Goal: Task Accomplishment & Management: Complete application form

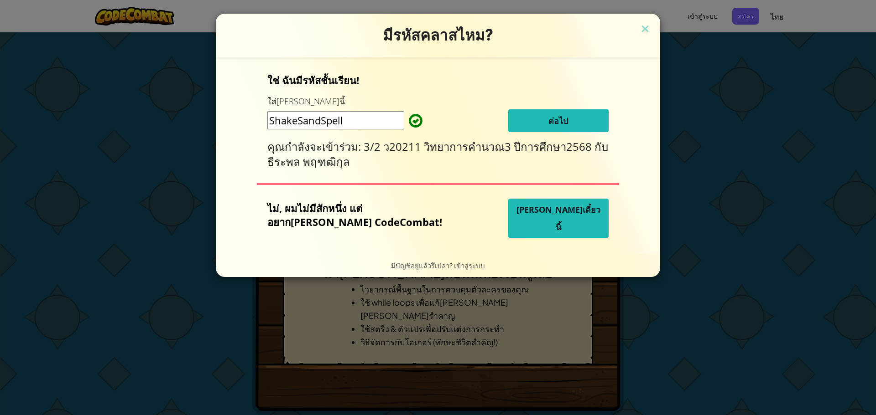
click at [525, 114] on button "ต่อไป" at bounding box center [558, 120] width 100 height 23
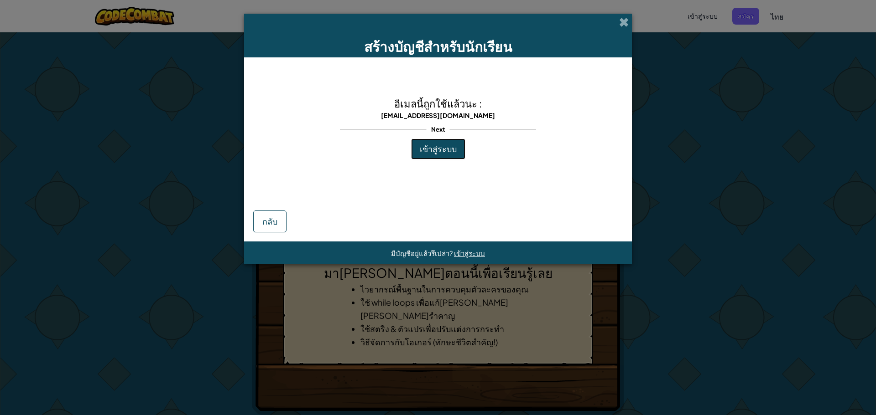
click at [430, 155] on button "เข้าสู่ระบบ" at bounding box center [438, 149] width 54 height 21
